Goal: Information Seeking & Learning: Check status

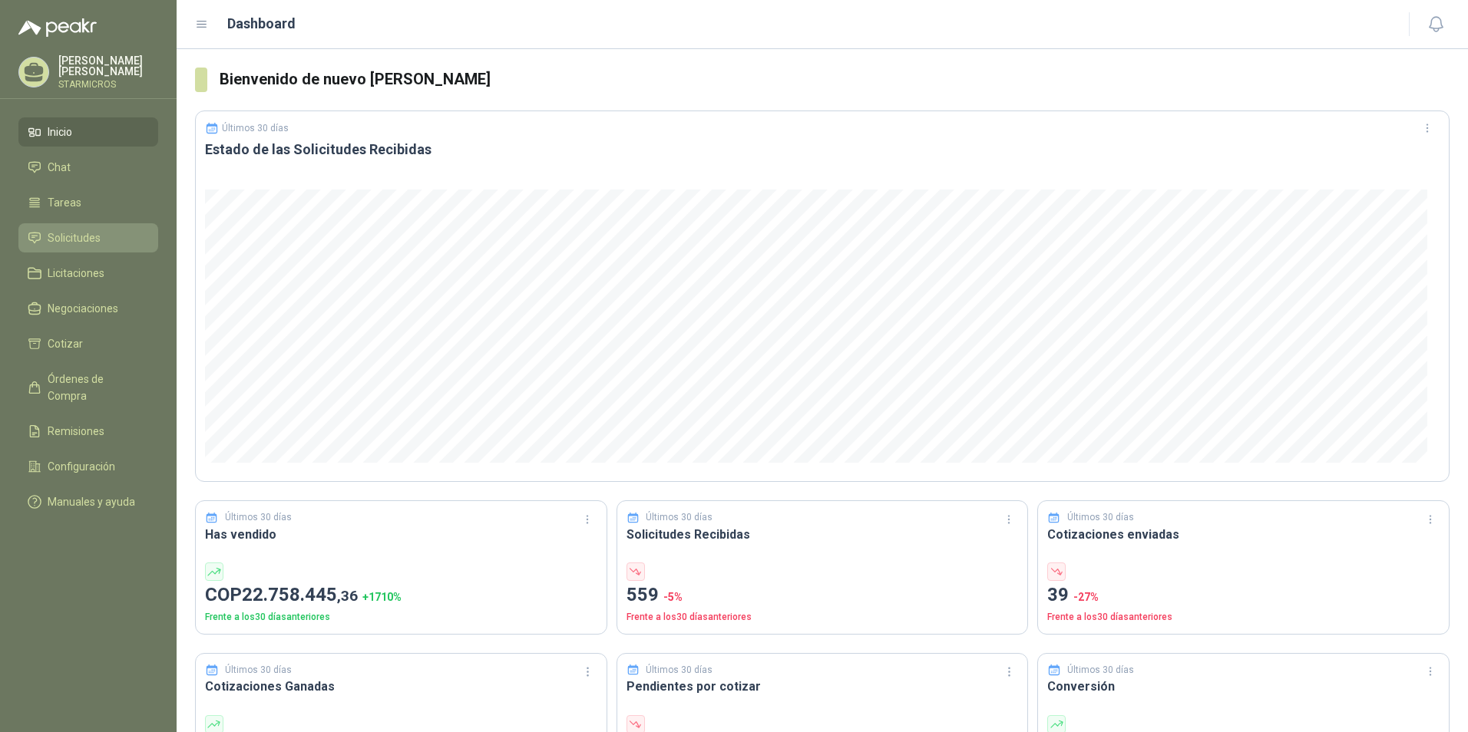
click at [83, 241] on span "Solicitudes" at bounding box center [74, 238] width 53 height 17
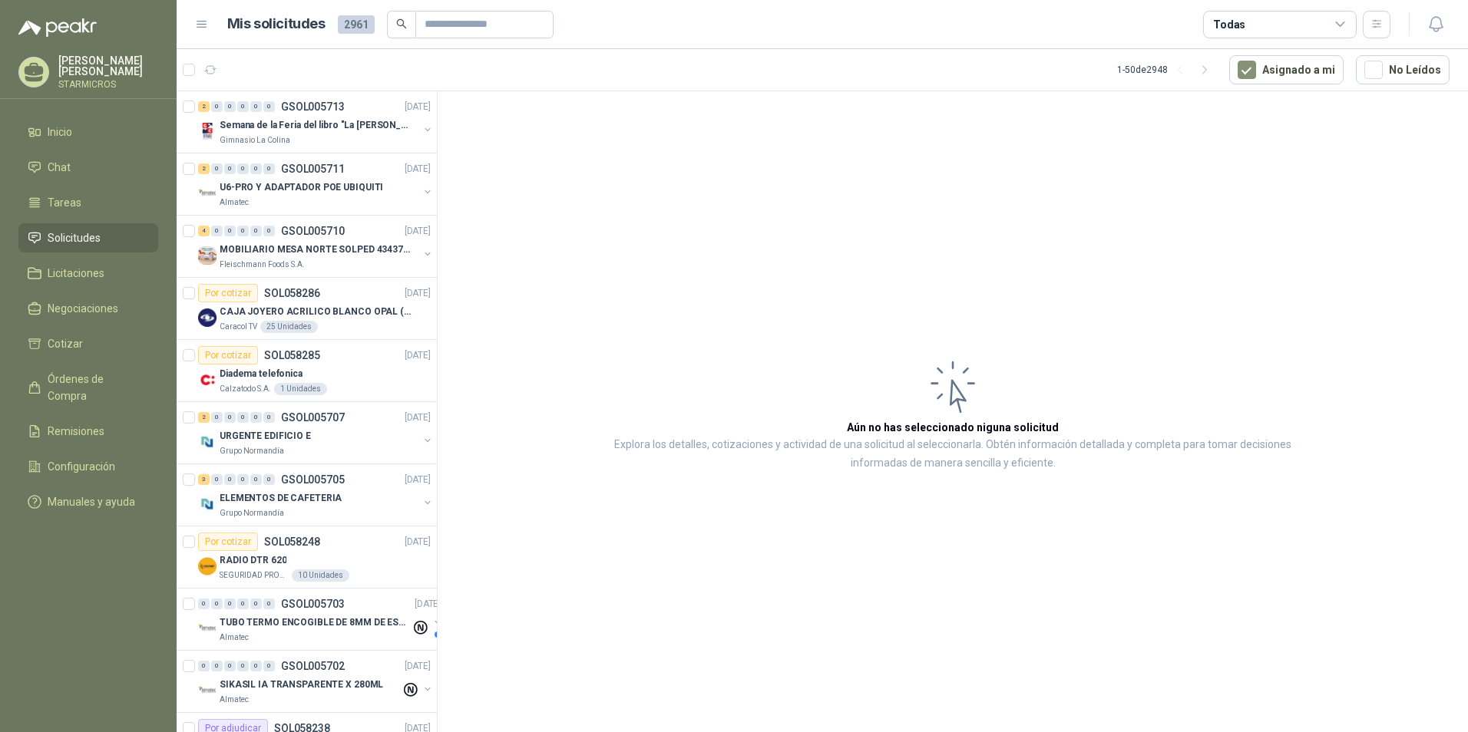
click at [588, 341] on article "Aún no has seleccionado niguna solicitud Explora los detalles, cotizaciones y a…" at bounding box center [953, 414] width 1030 height 646
click at [296, 135] on div "Gimnasio La Colina" at bounding box center [319, 140] width 199 height 12
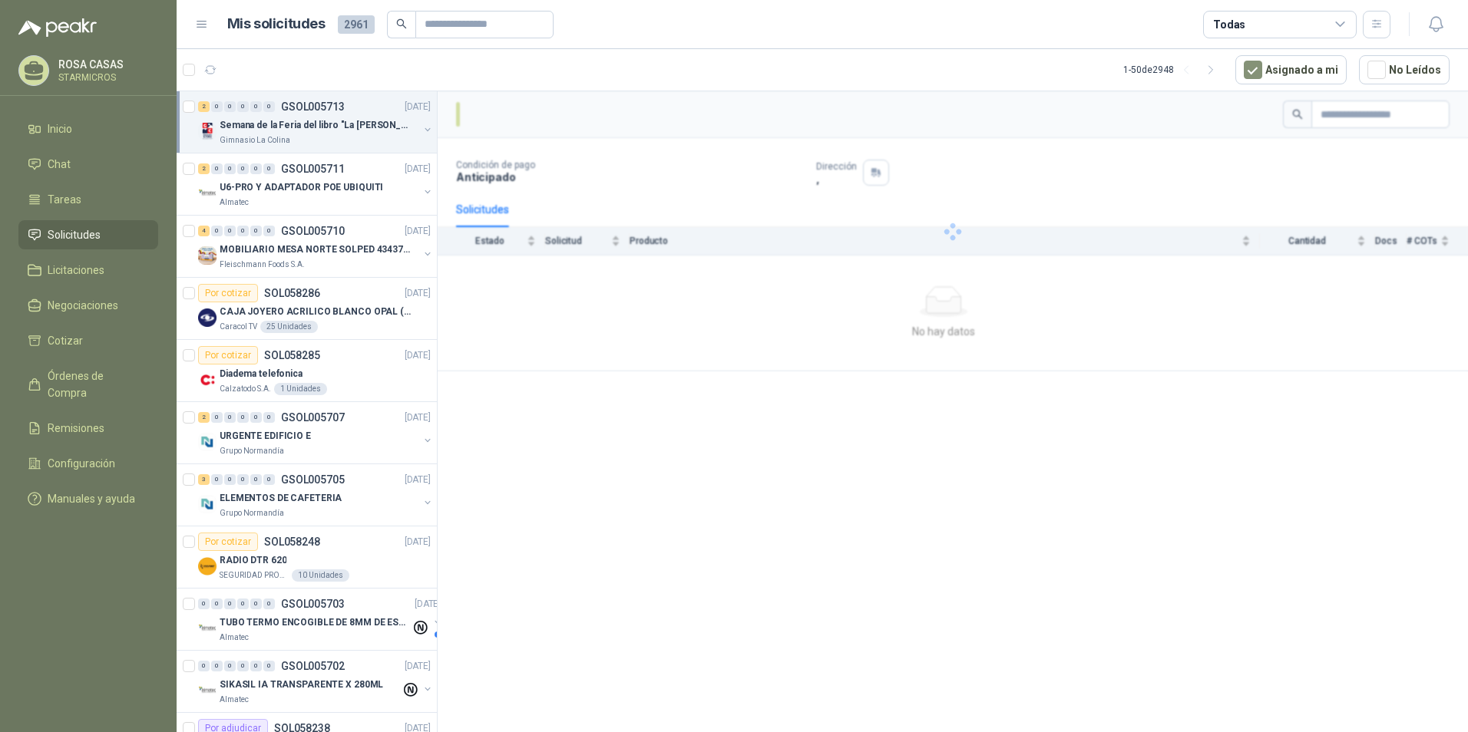
click at [778, 280] on div at bounding box center [953, 231] width 1030 height 280
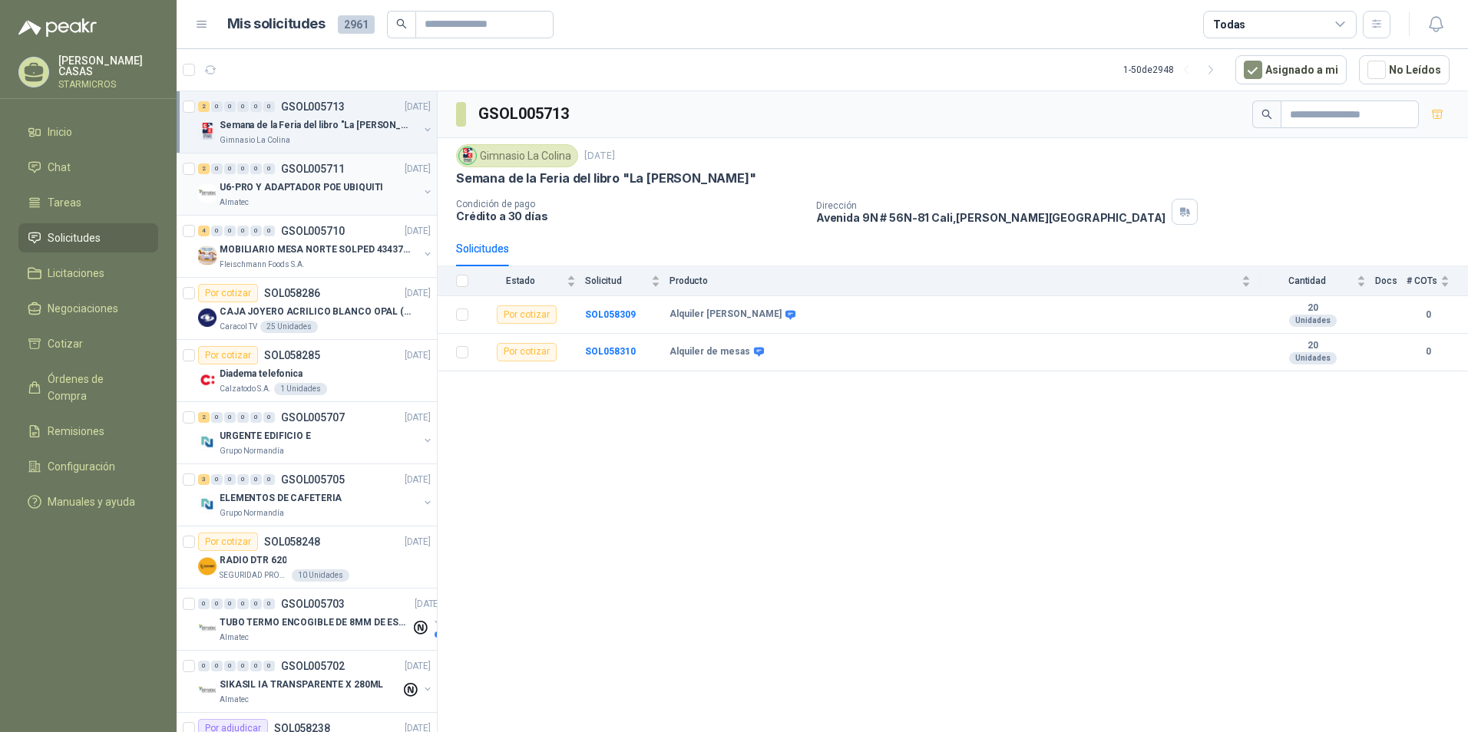
click at [335, 183] on p "U6-PRO Y ADAPTADOR POE UBIQUITI" at bounding box center [301, 187] width 163 height 15
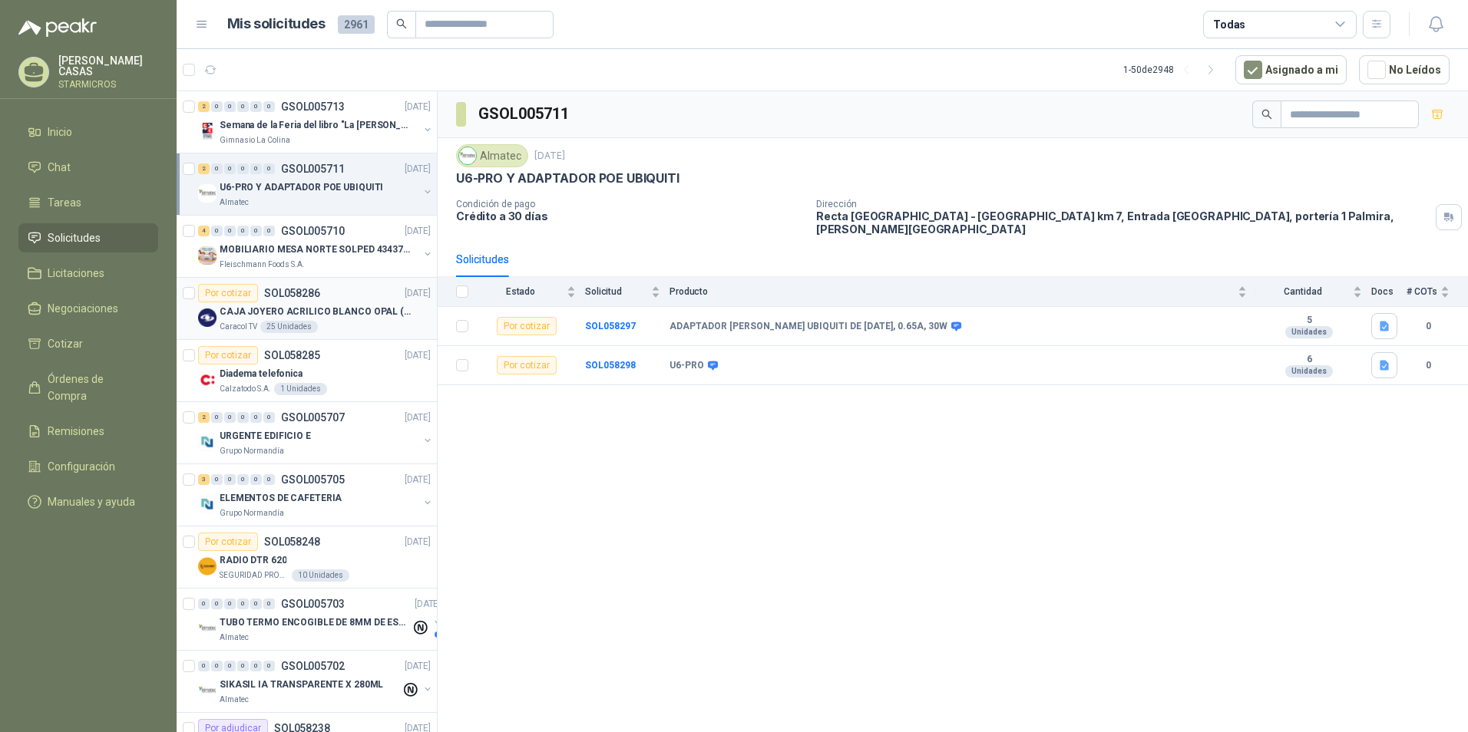
click at [391, 311] on p "CAJA JOYERO ACRILICO BLANCO OPAL (En el adjunto mas detalle)" at bounding box center [315, 312] width 191 height 15
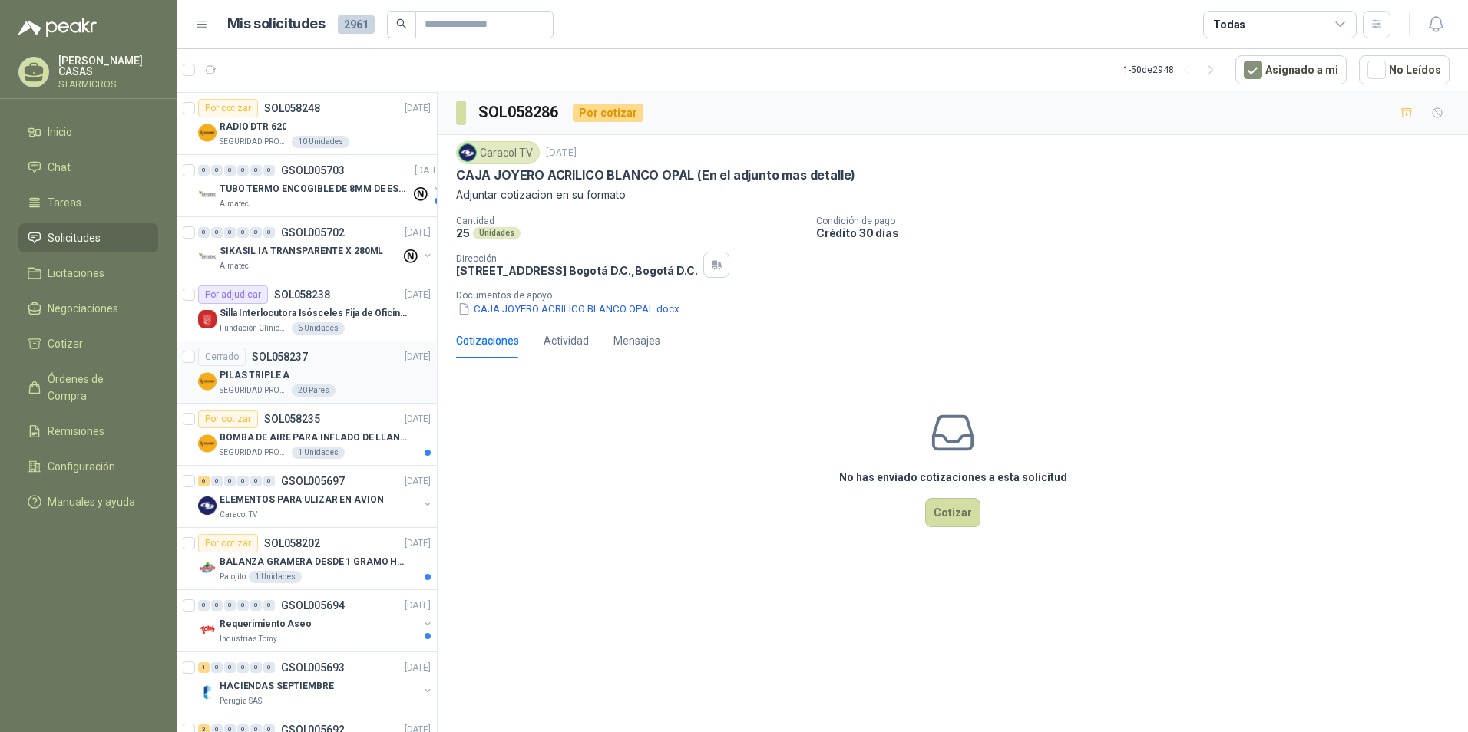
scroll to position [461, 0]
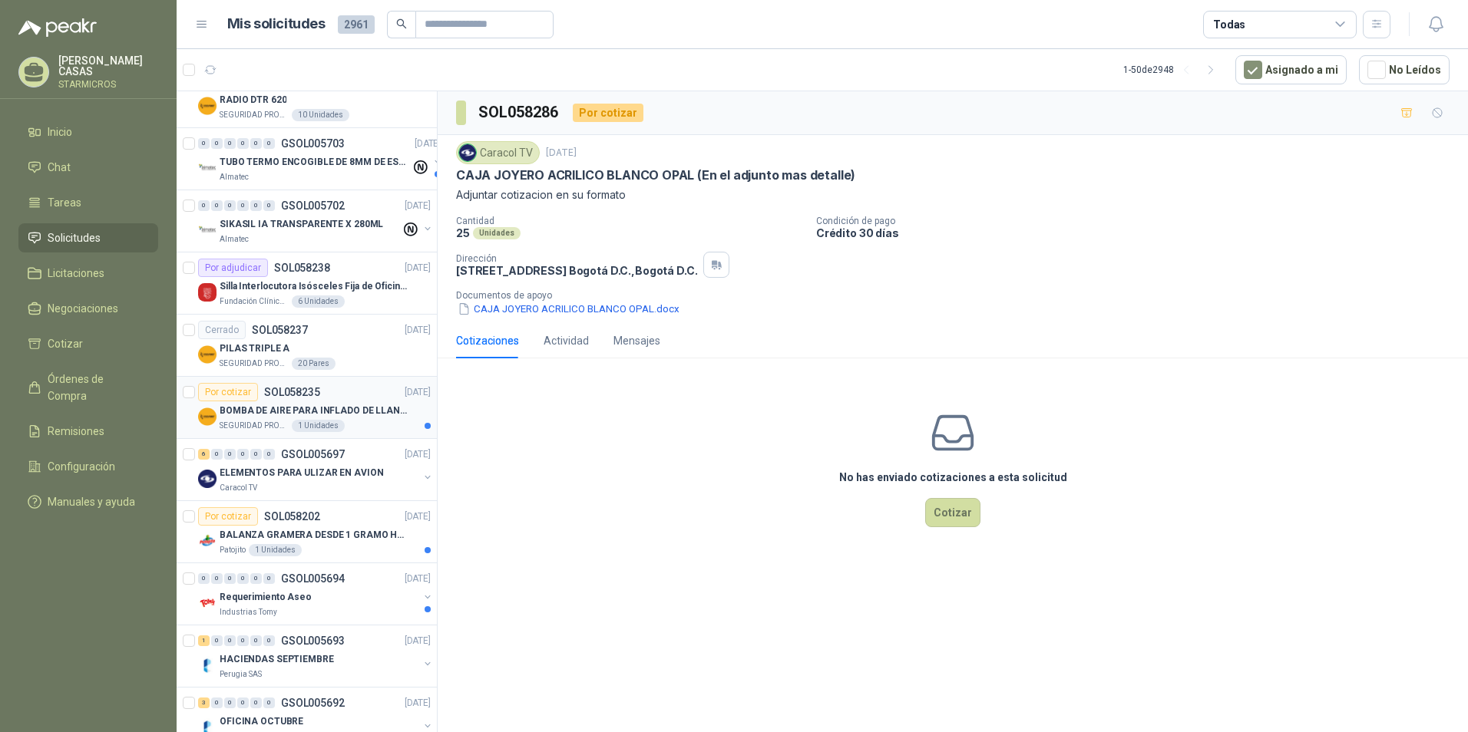
click at [390, 422] on div "SEGURIDAD PROVISER LTDA 1 Unidades" at bounding box center [325, 426] width 211 height 12
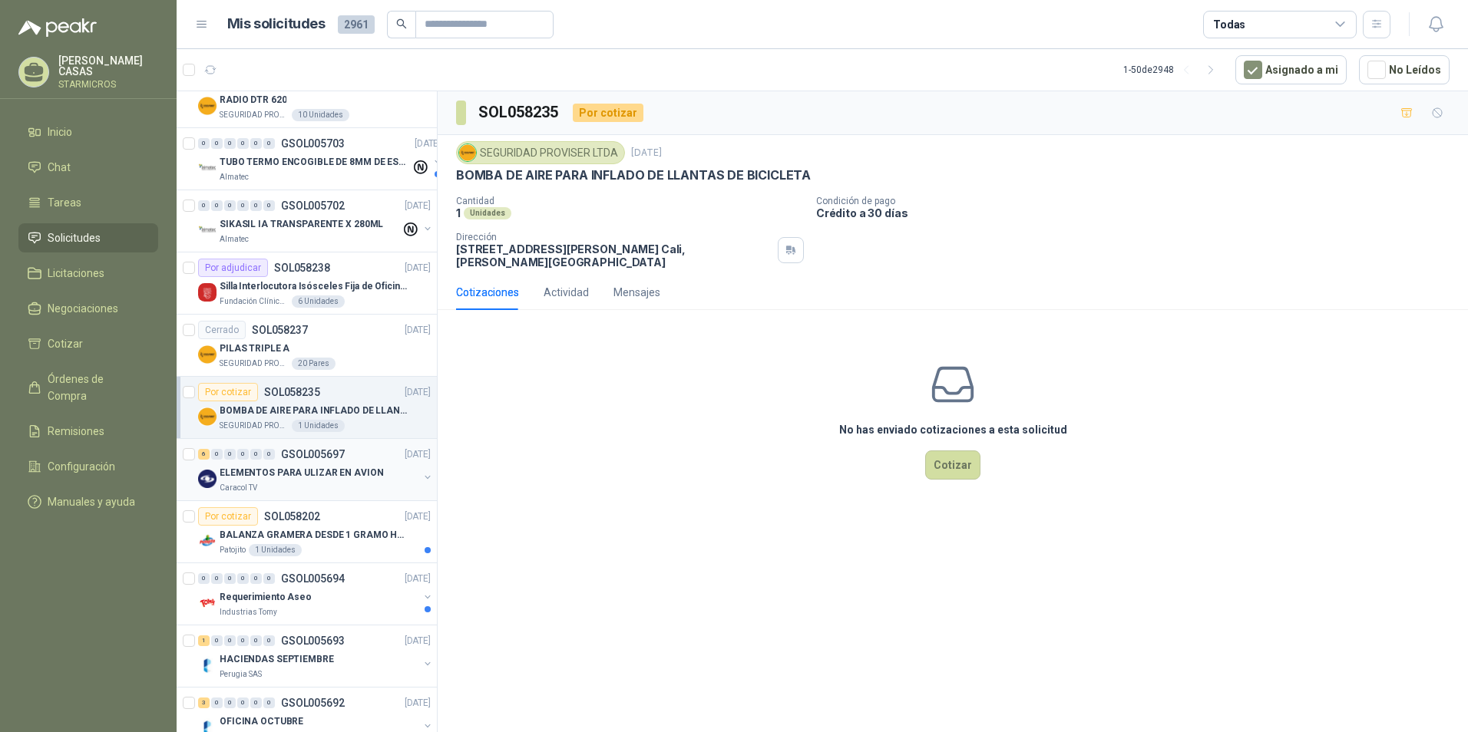
click at [348, 473] on p "ELEMENTOS PARA ULIZAR EN AVION" at bounding box center [301, 473] width 163 height 15
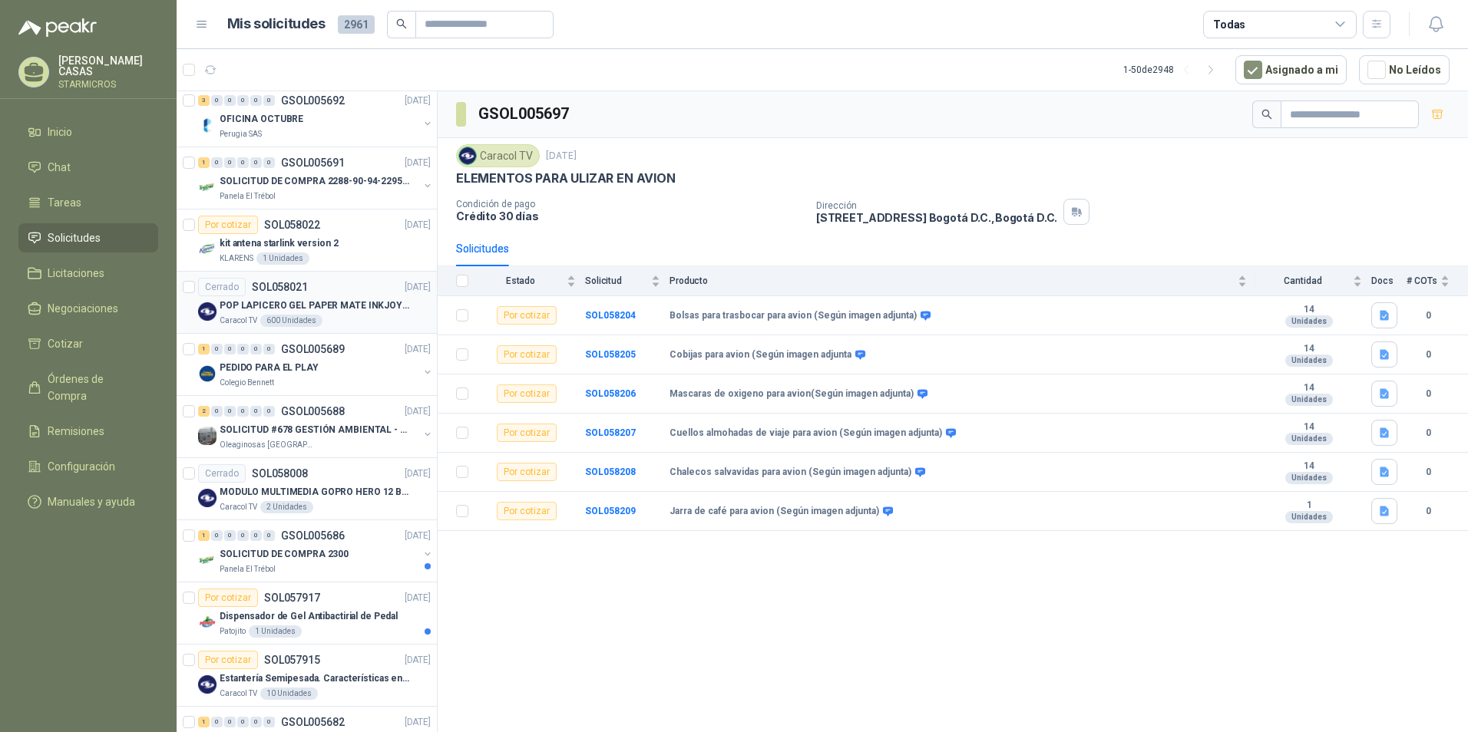
scroll to position [1075, 0]
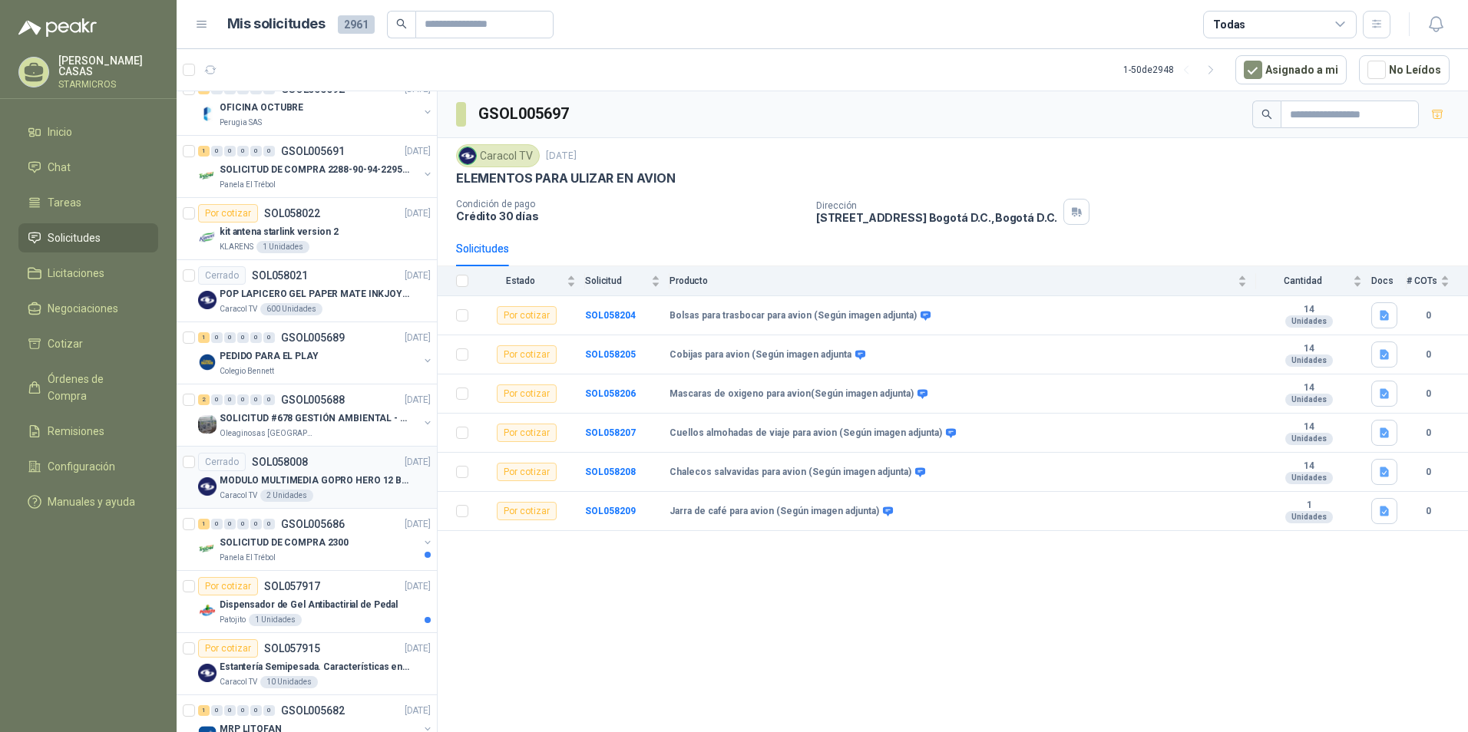
click at [354, 504] on article "Cerrado SOL058008 29/09/25 MODULO MULTIMEDIA GOPRO HERO 12 BLACK Caracol TV 2 U…" at bounding box center [307, 478] width 260 height 62
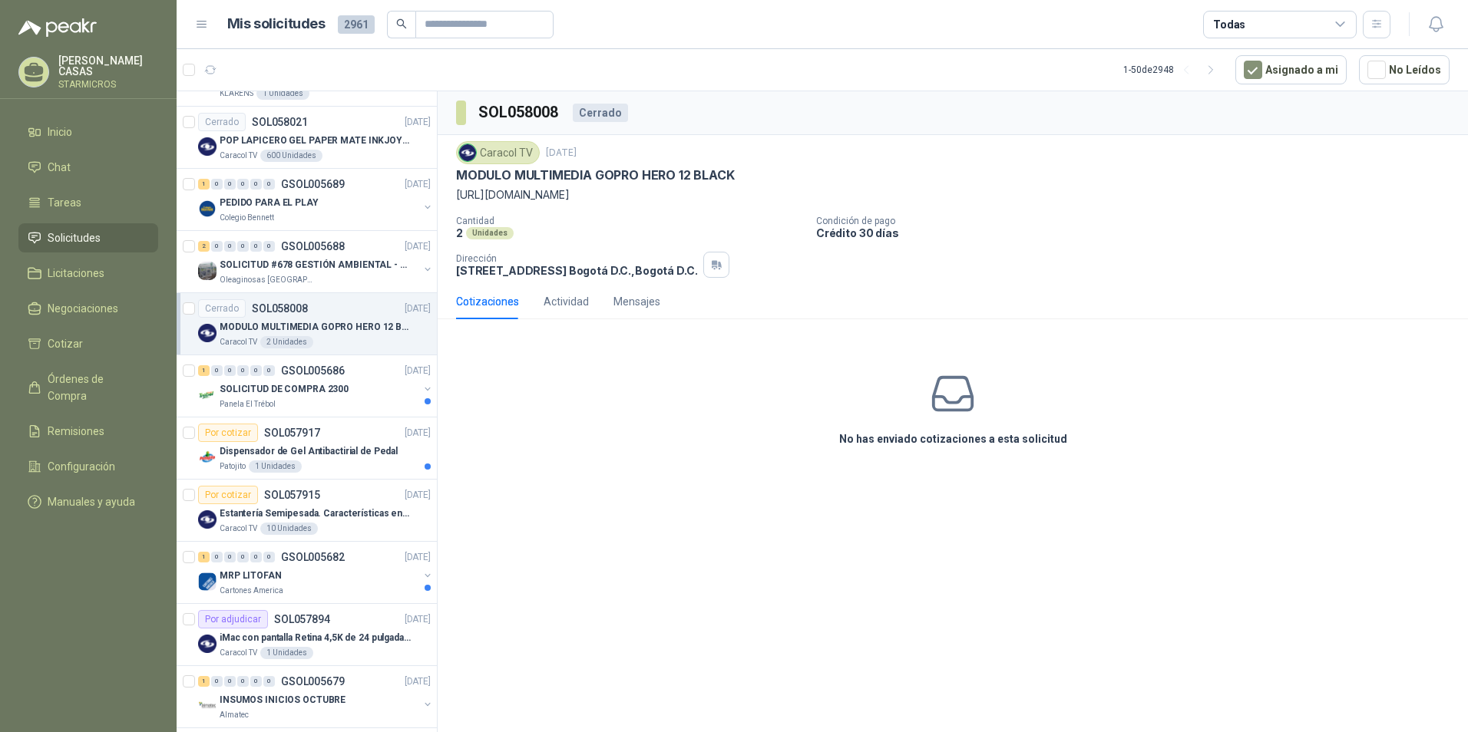
scroll to position [1305, 0]
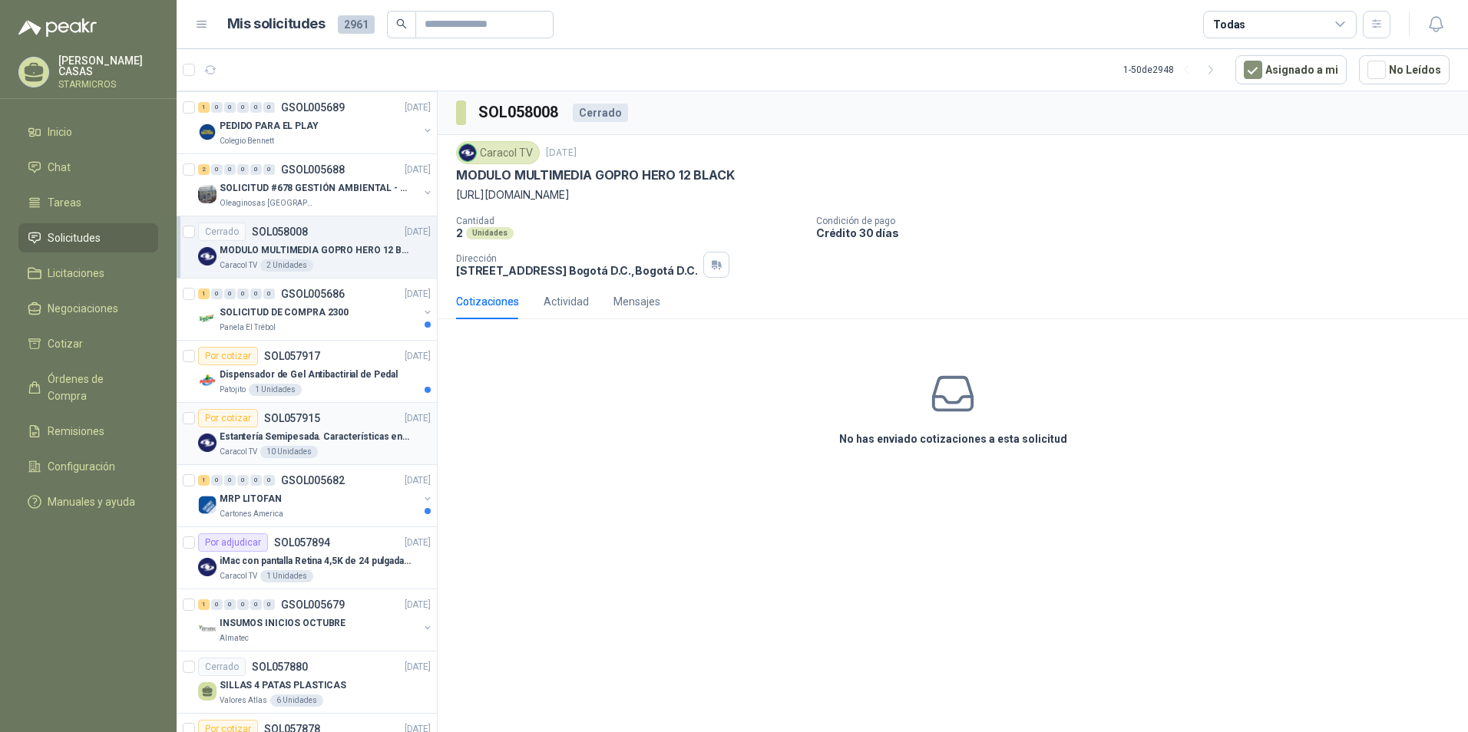
click at [374, 443] on p "Estantería Semipesada. Características en el adjunto" at bounding box center [315, 437] width 191 height 15
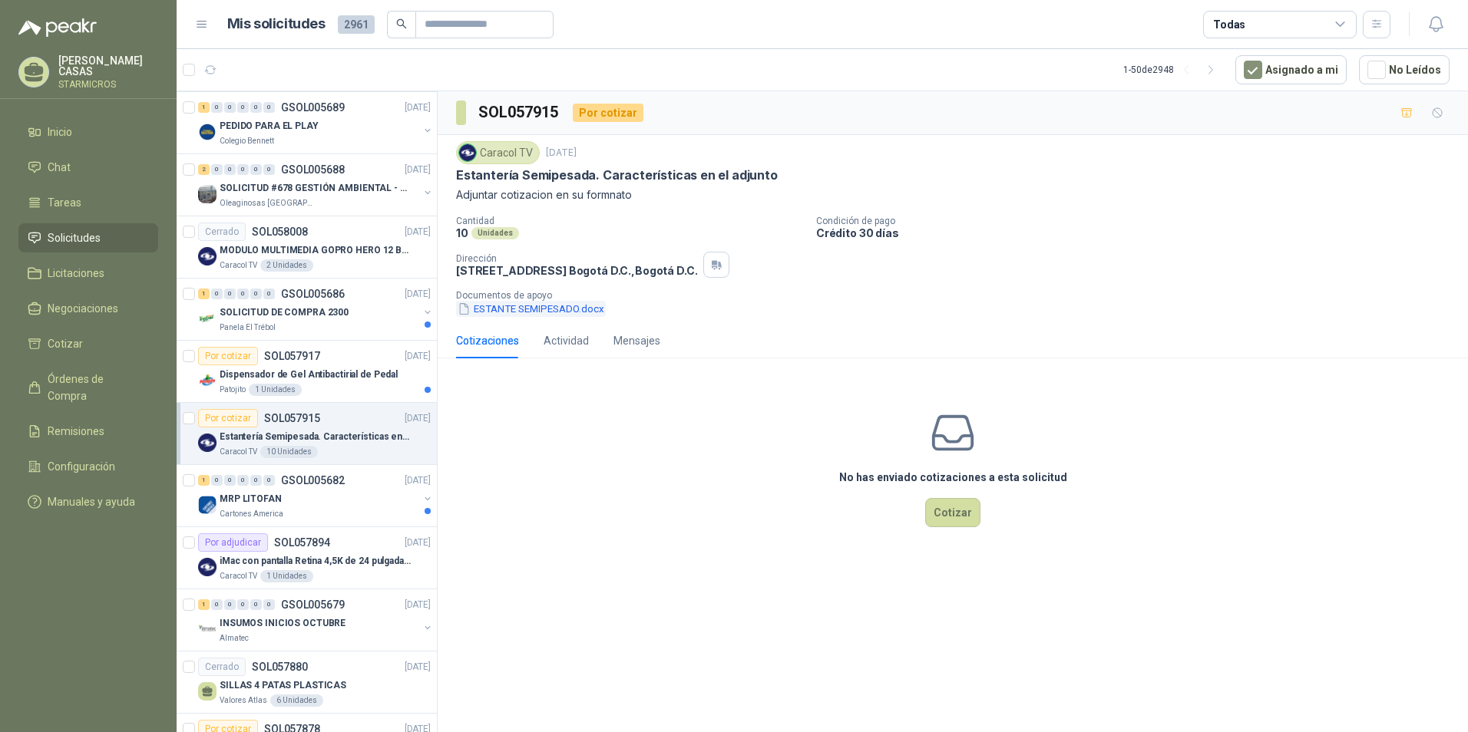
click at [557, 306] on button "ESTANTE SEMIPESADO.docx" at bounding box center [531, 309] width 150 height 16
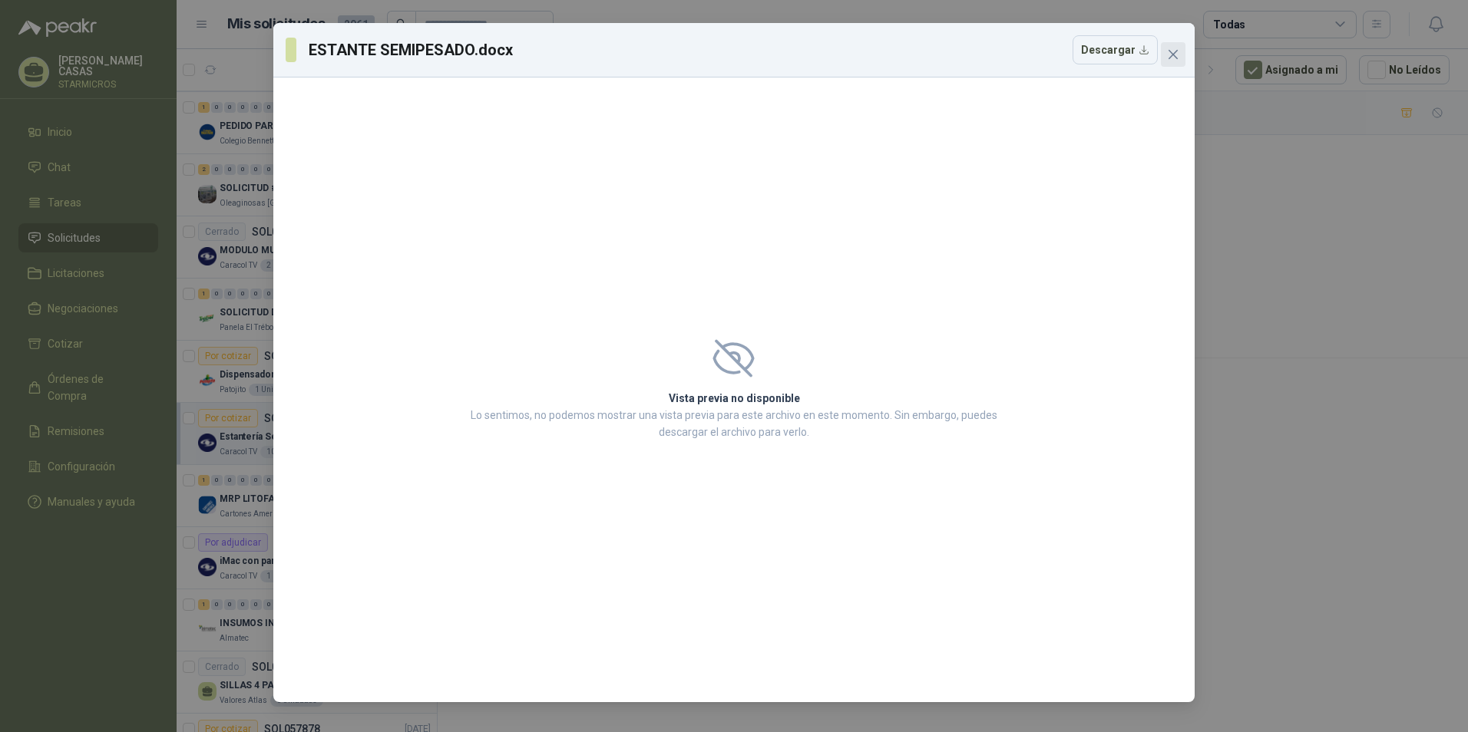
click at [1161, 54] on span "Close" at bounding box center [1173, 54] width 25 height 12
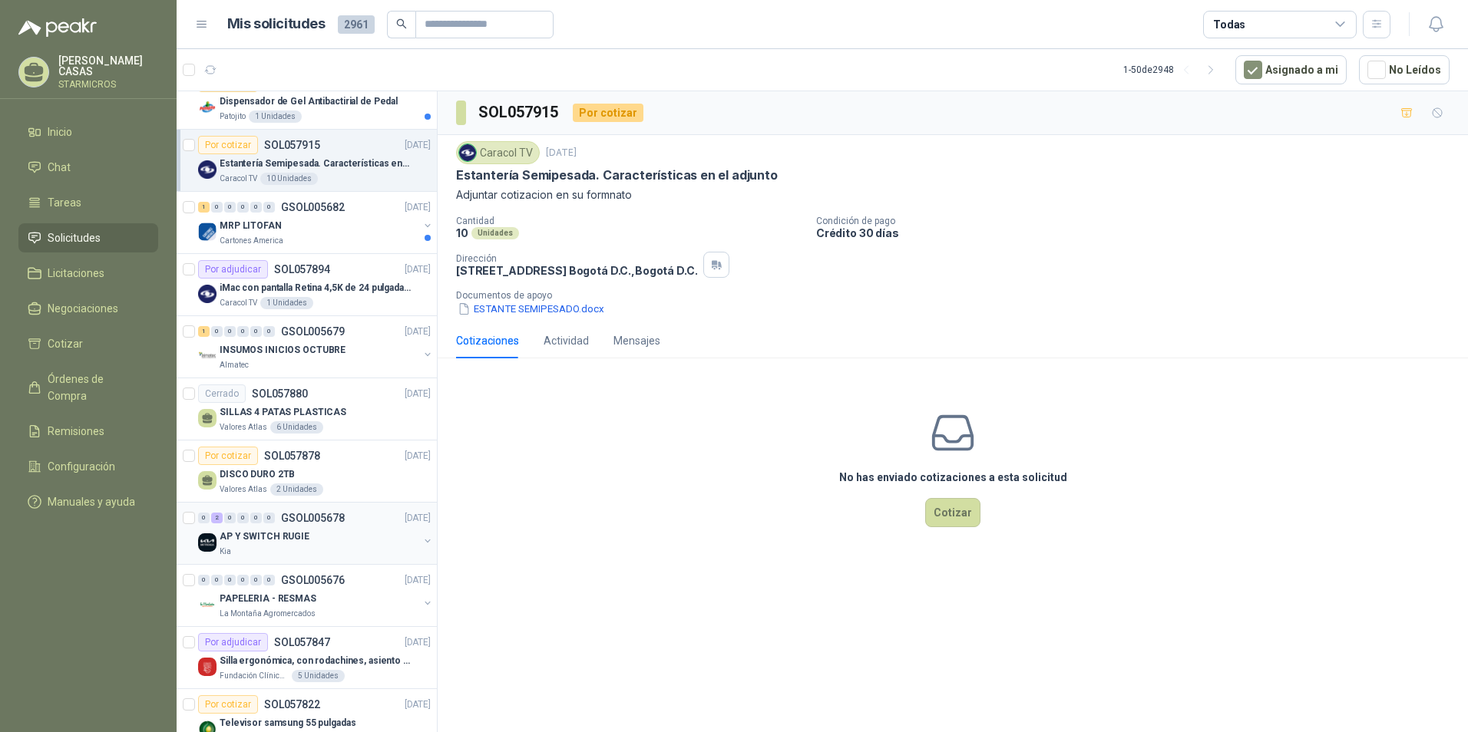
scroll to position [1612, 0]
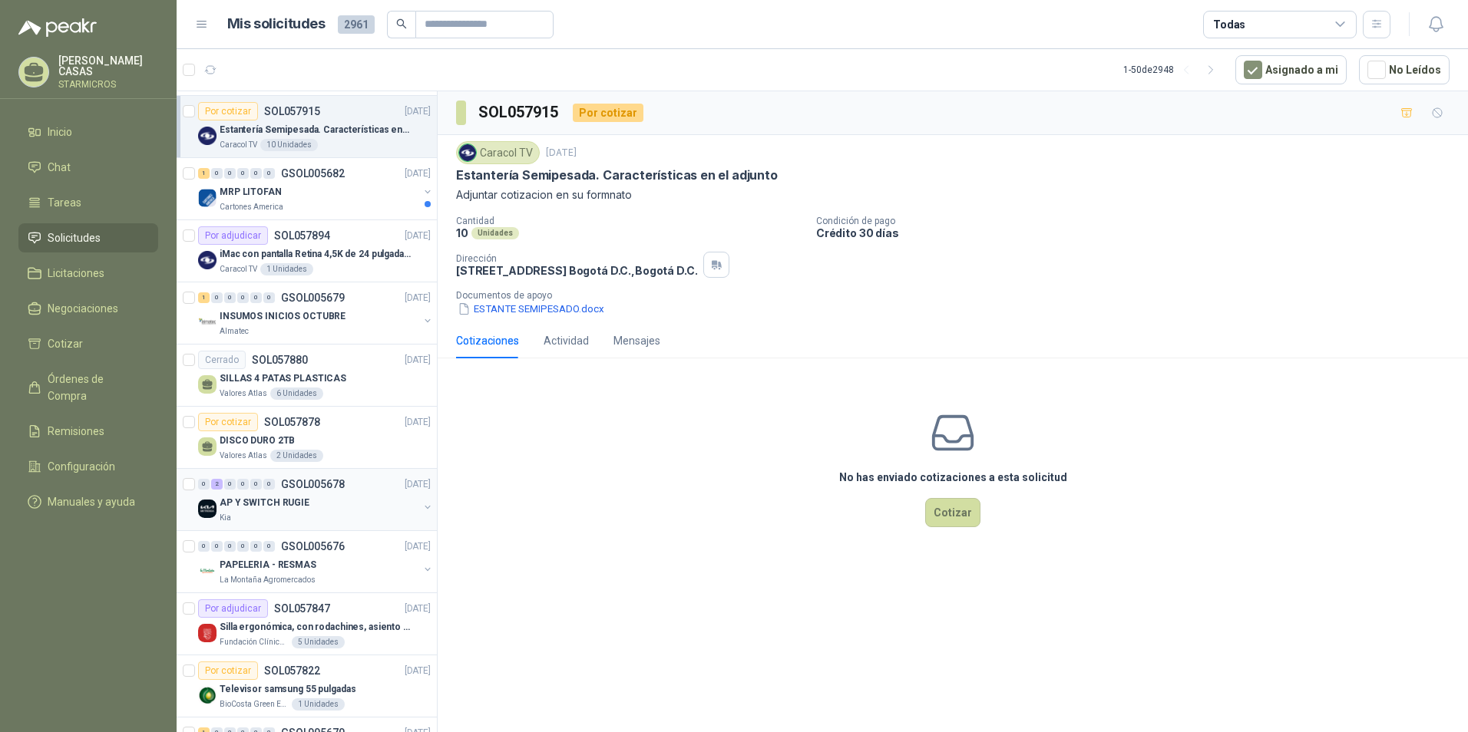
click at [378, 500] on div "AP Y SWITCH RUGIE" at bounding box center [319, 503] width 199 height 18
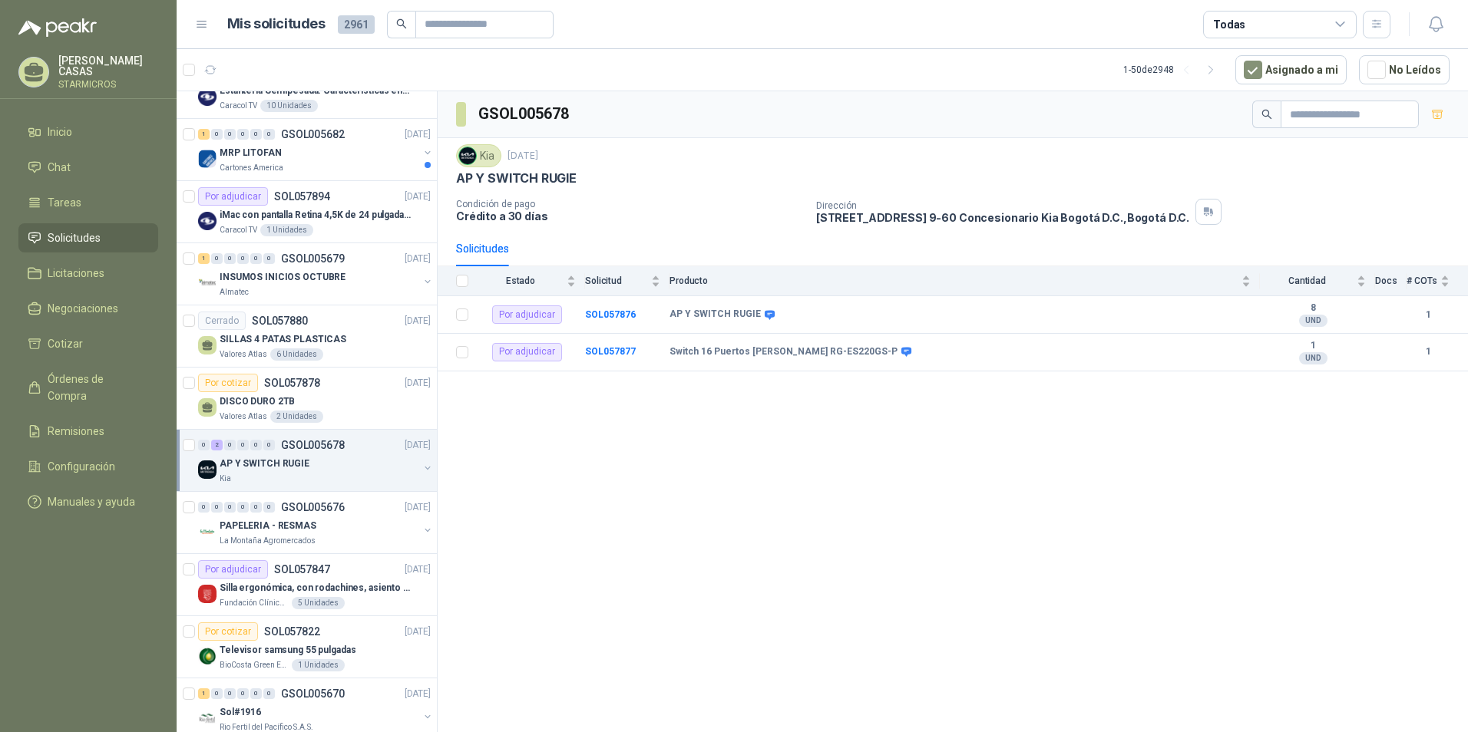
scroll to position [1689, 0]
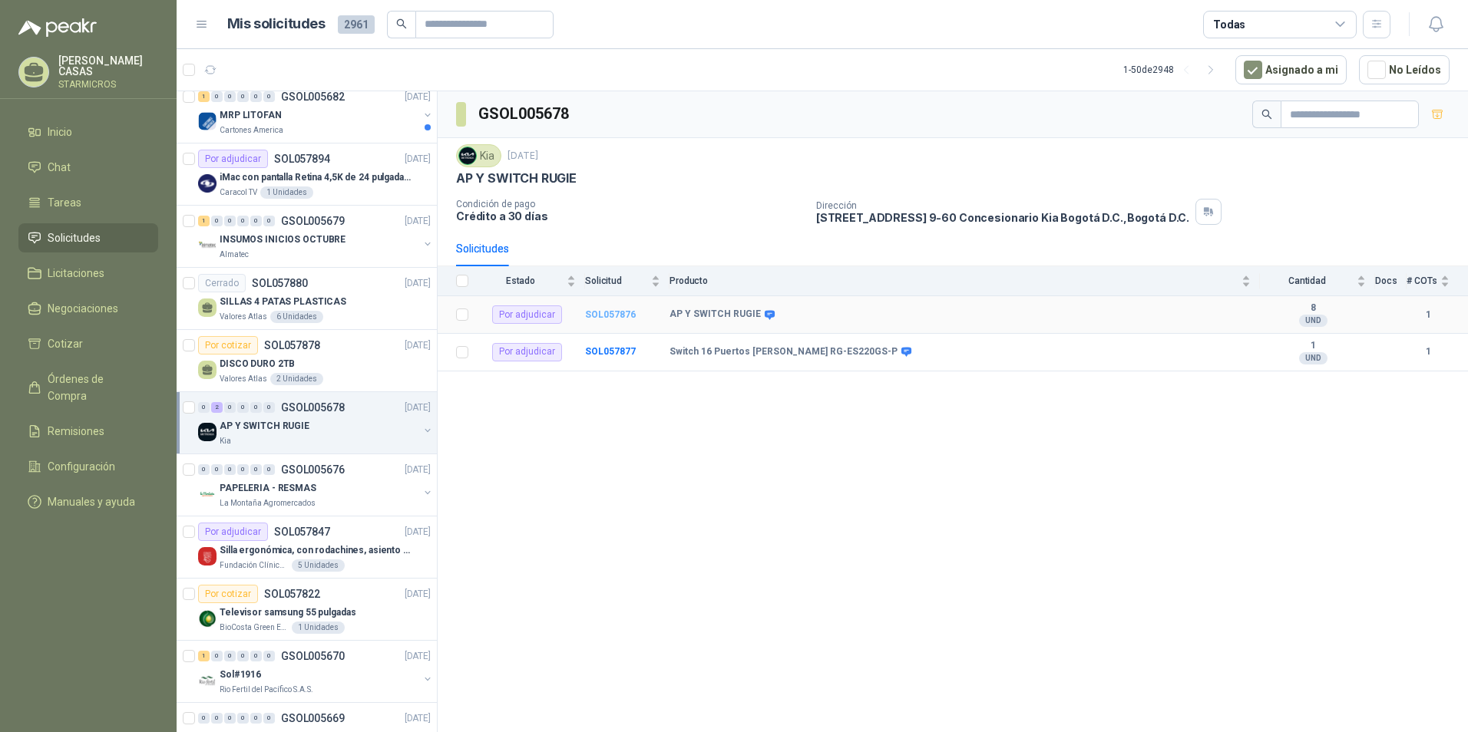
click at [618, 313] on b "SOL057876" at bounding box center [610, 314] width 51 height 11
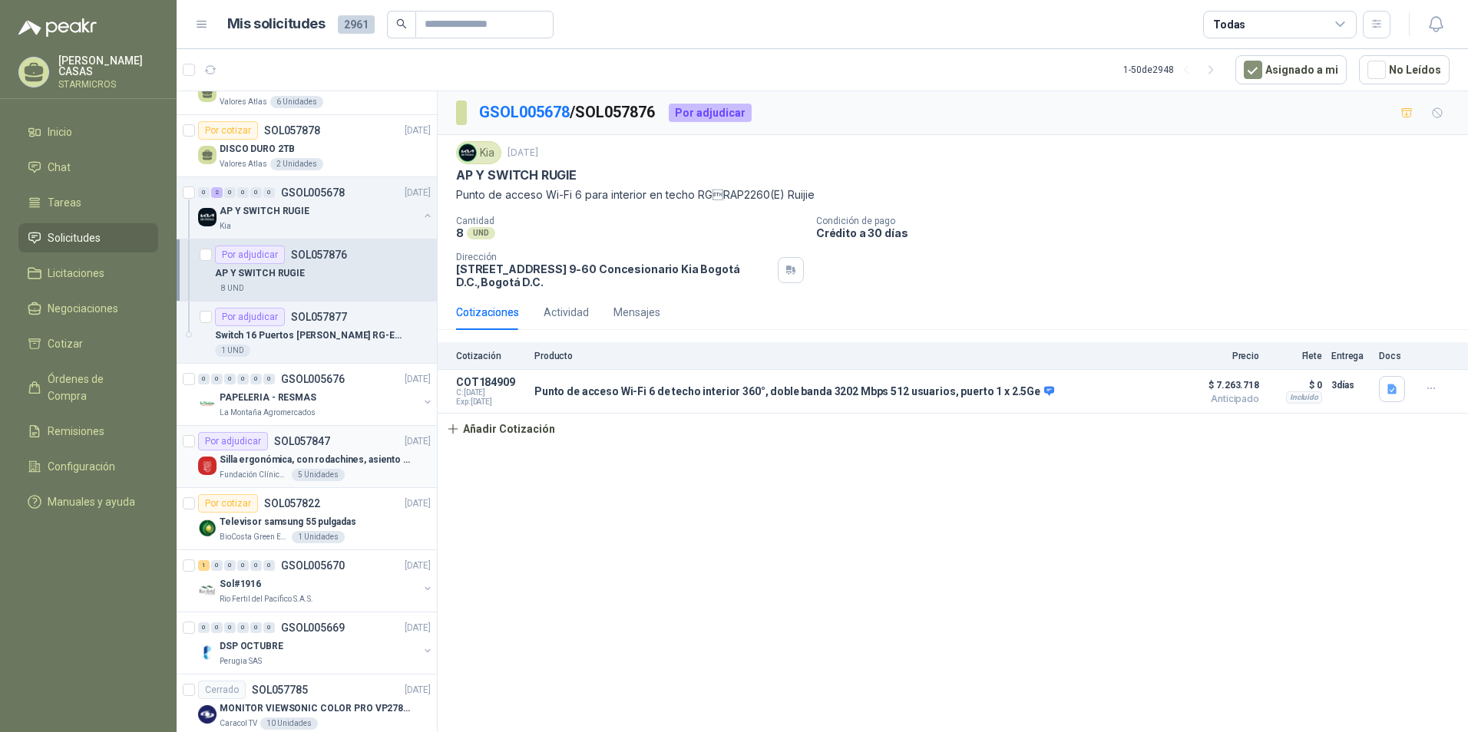
scroll to position [1919, 0]
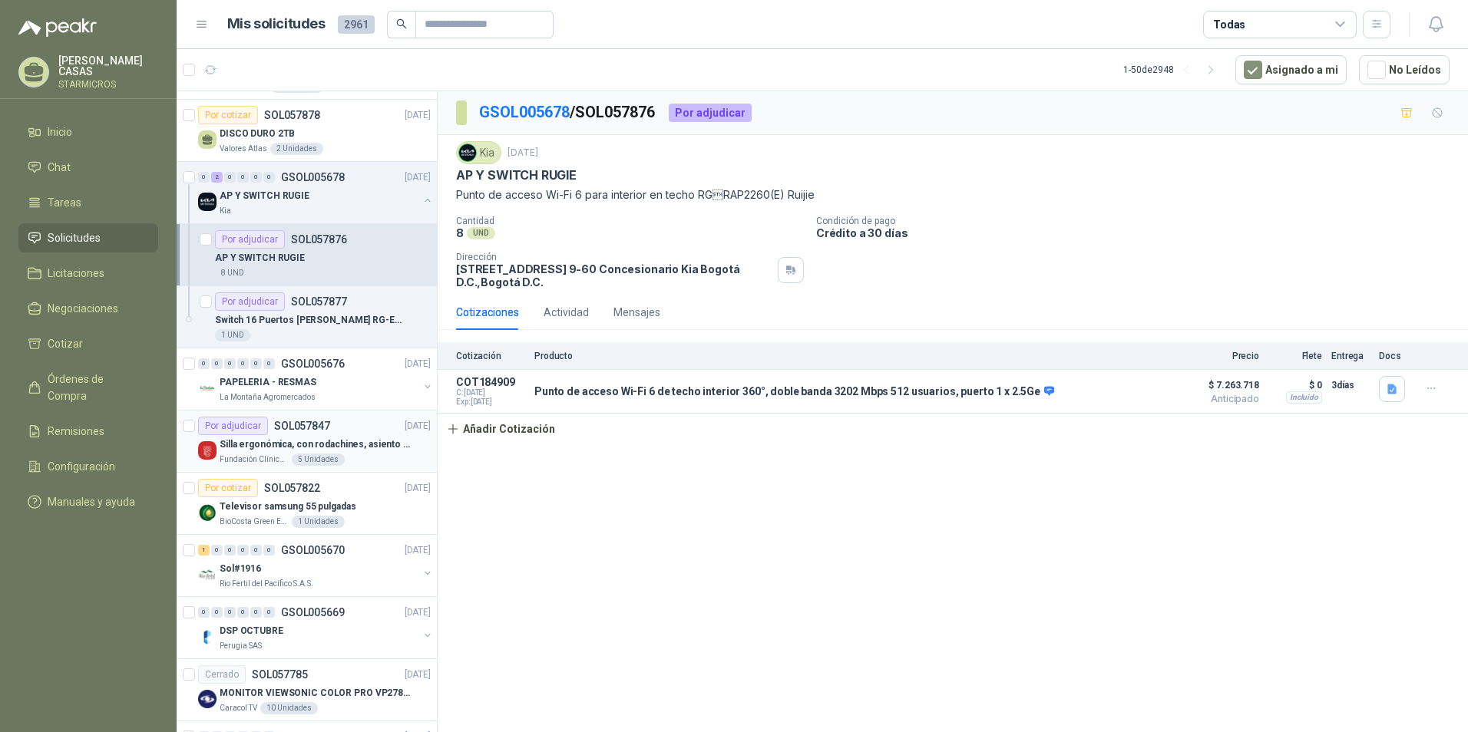
click at [359, 458] on div "Fundación Clínica Shaio 5 Unidades" at bounding box center [325, 460] width 211 height 12
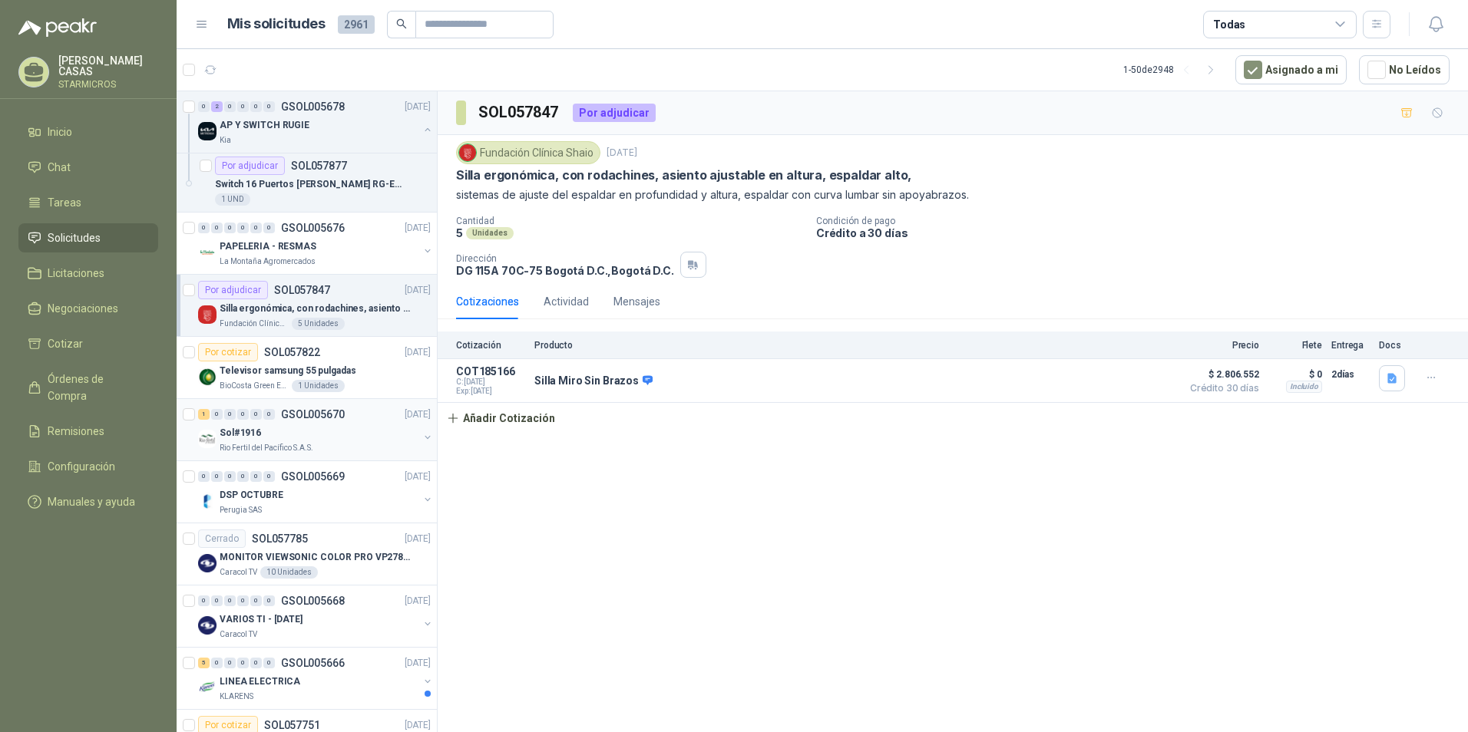
scroll to position [2149, 0]
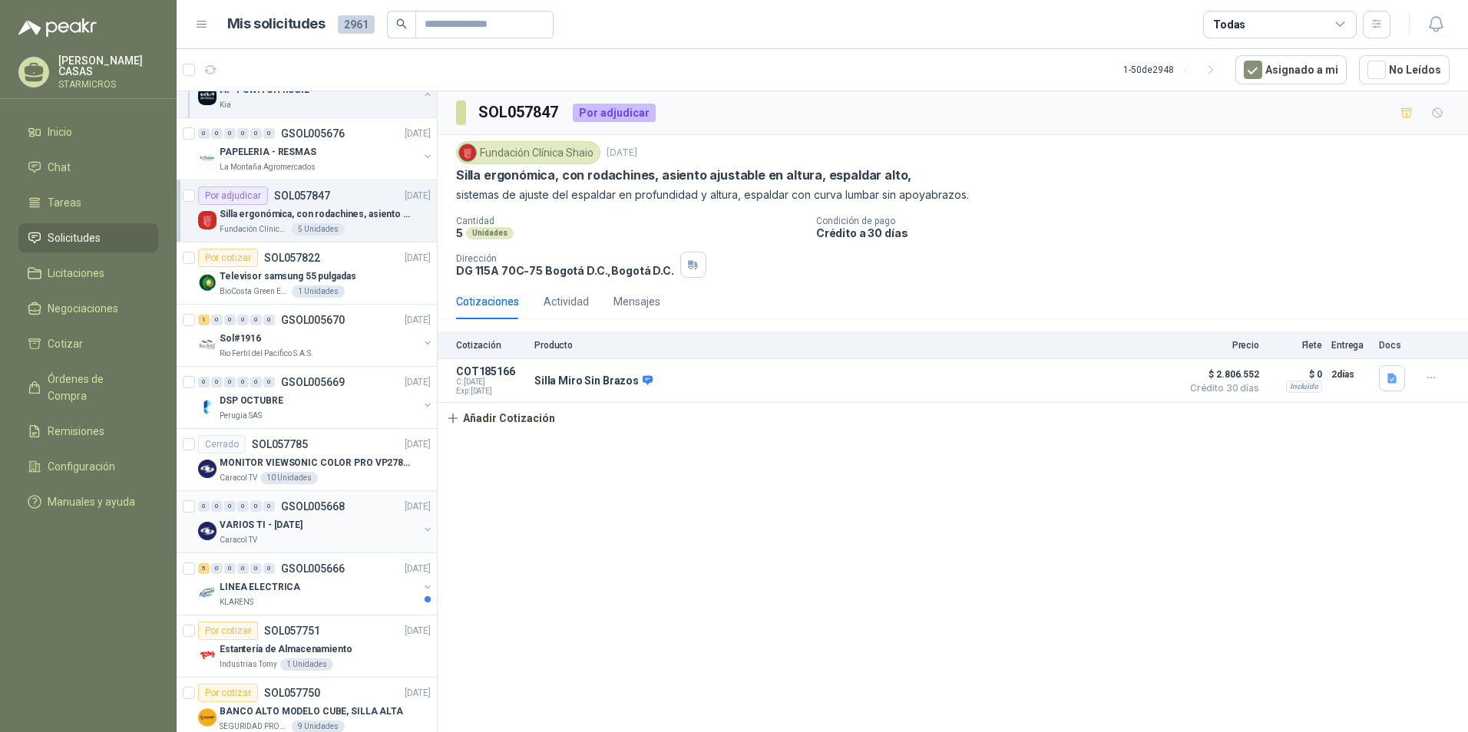
click at [346, 541] on div "Caracol TV" at bounding box center [319, 540] width 199 height 12
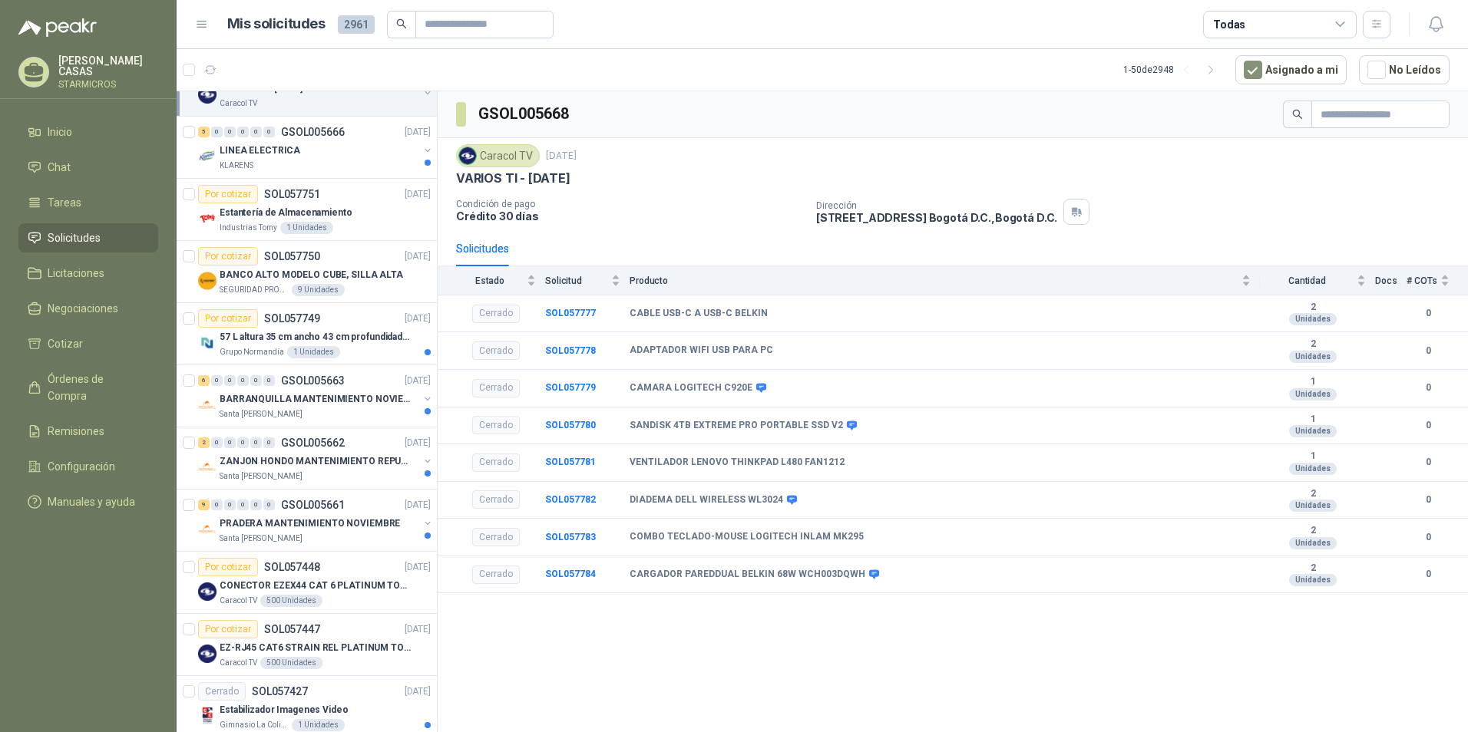
scroll to position [2621, 0]
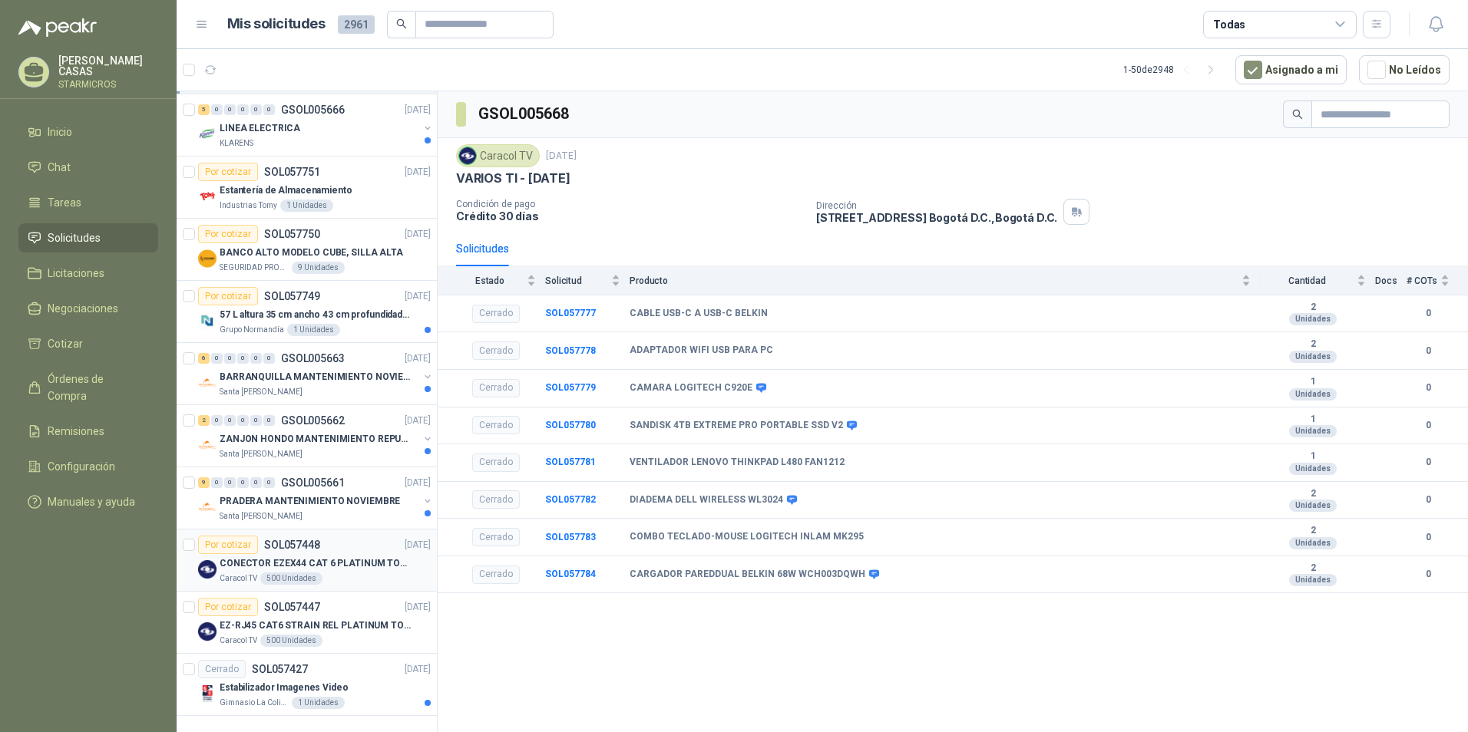
click at [346, 540] on div "Por cotizar SOL057448 25/09/25" at bounding box center [314, 545] width 233 height 18
